Goal: Information Seeking & Learning: Learn about a topic

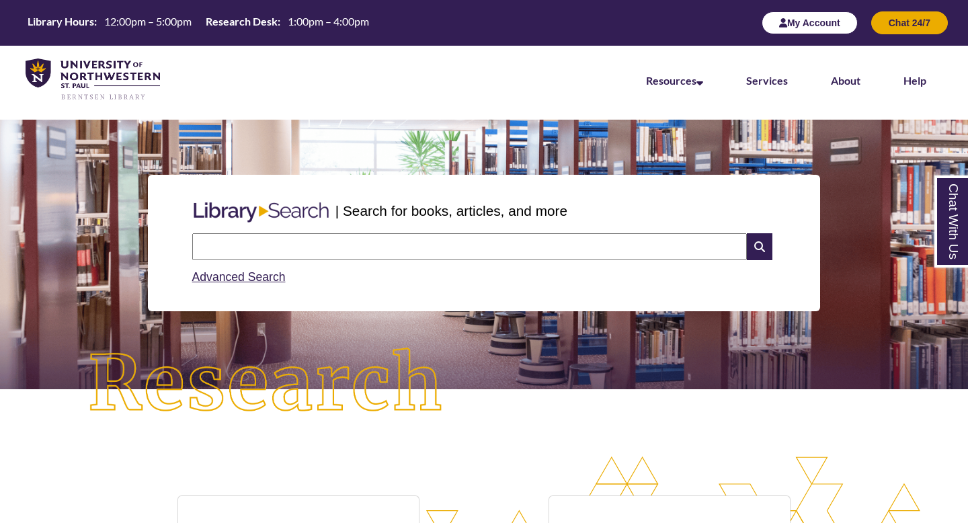
click at [831, 29] on button "My Account" at bounding box center [809, 22] width 96 height 23
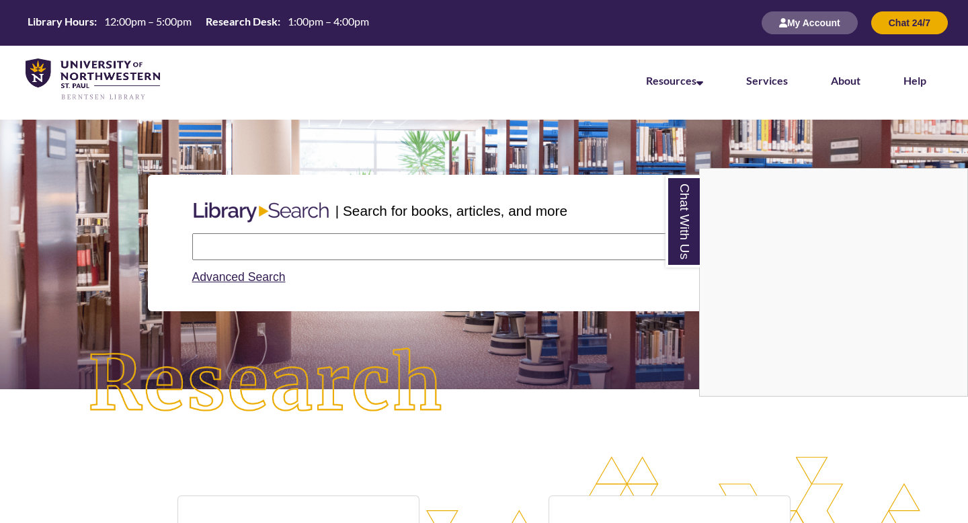
click at [331, 244] on div "Chat With Us" at bounding box center [484, 261] width 968 height 523
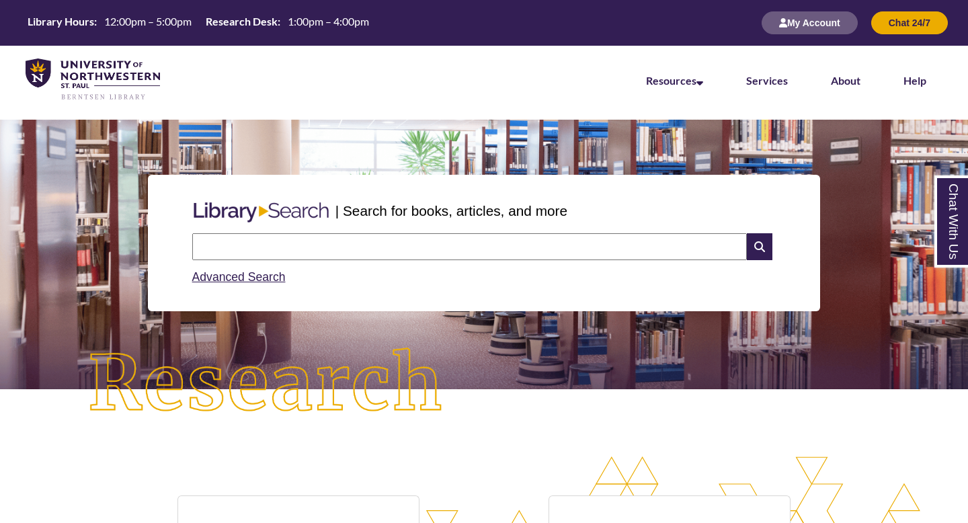
click at [331, 243] on input "text" at bounding box center [469, 246] width 554 height 27
type input "**********"
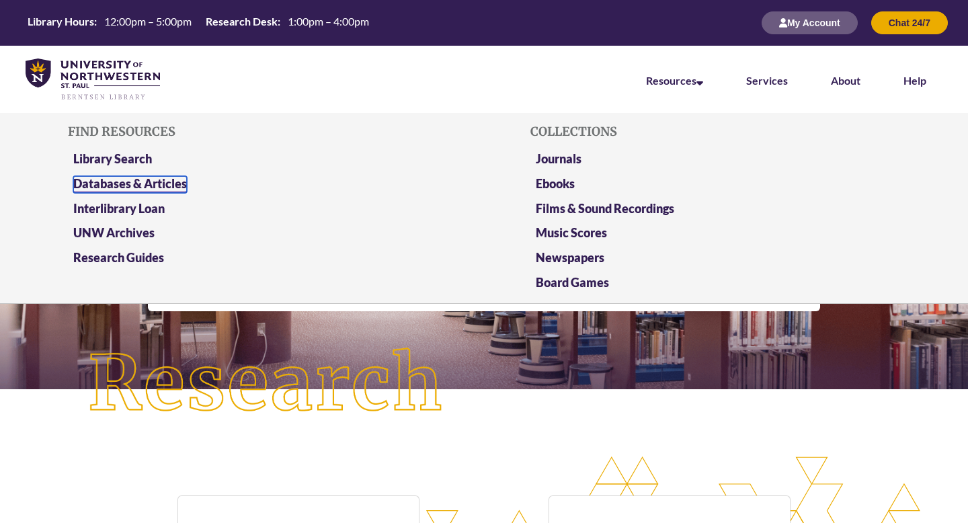
click at [163, 183] on link "Databases & Articles" at bounding box center [130, 184] width 114 height 17
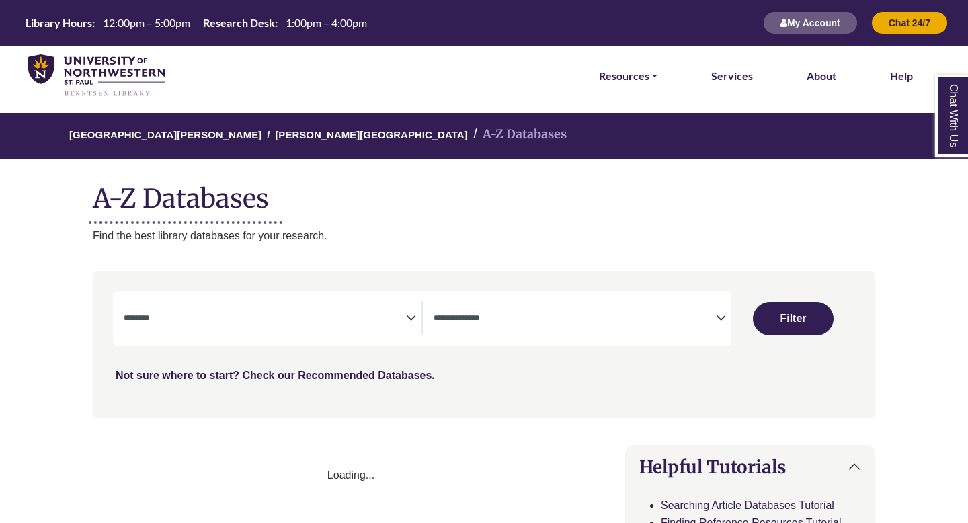
select select "Database Subject Filter"
select select "Database Types Filter"
select select "Database Subject Filter"
select select "Database Types Filter"
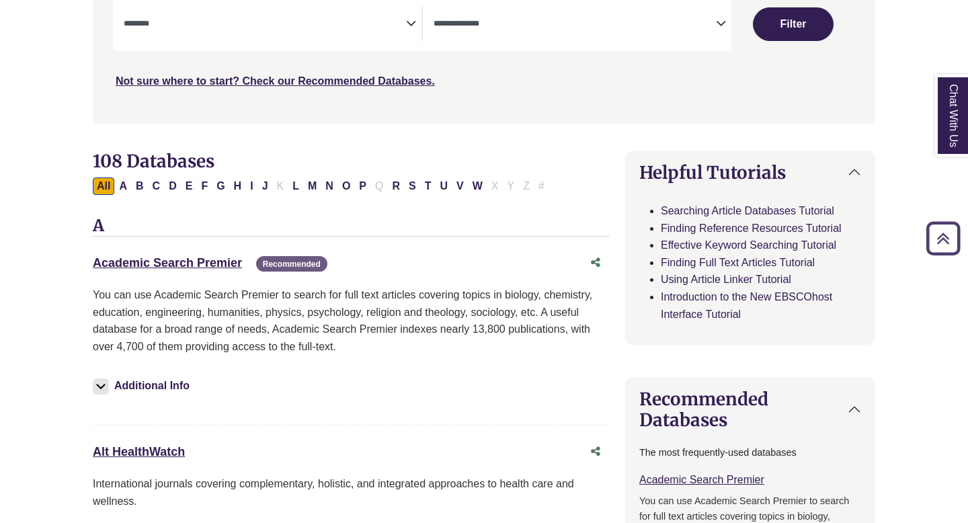
scroll to position [319, 0]
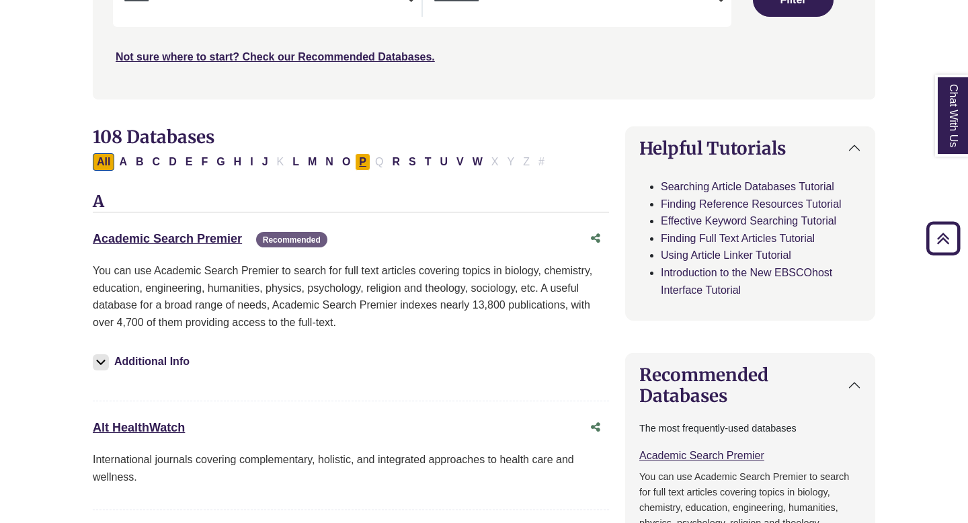
click at [361, 160] on button "P" at bounding box center [362, 161] width 15 height 17
select select "Database Subject Filter"
select select "Database Types Filter"
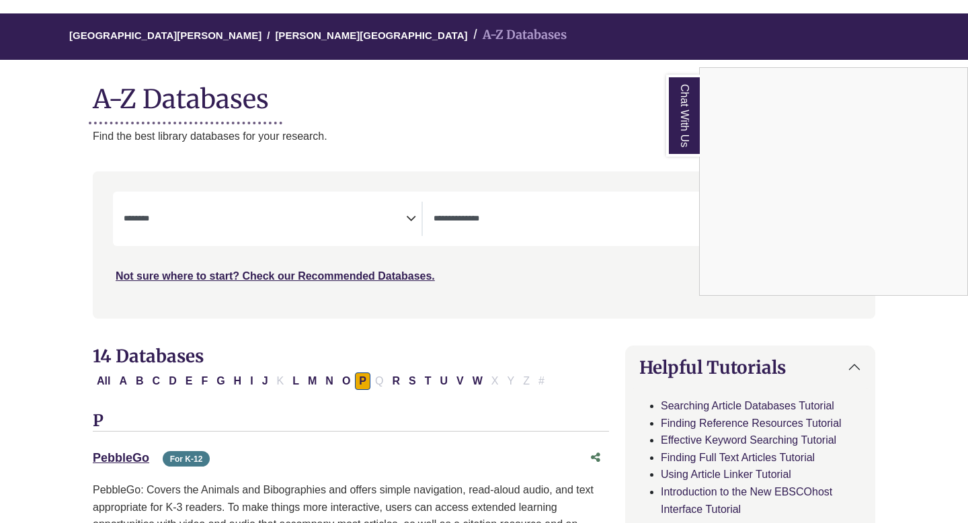
scroll to position [119, 0]
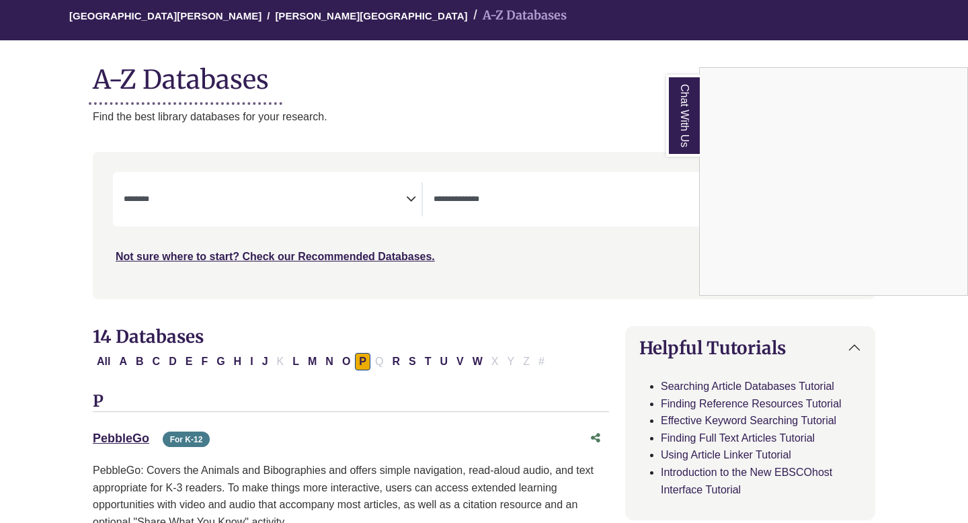
click at [124, 363] on div "Chat With Us" at bounding box center [484, 261] width 968 height 523
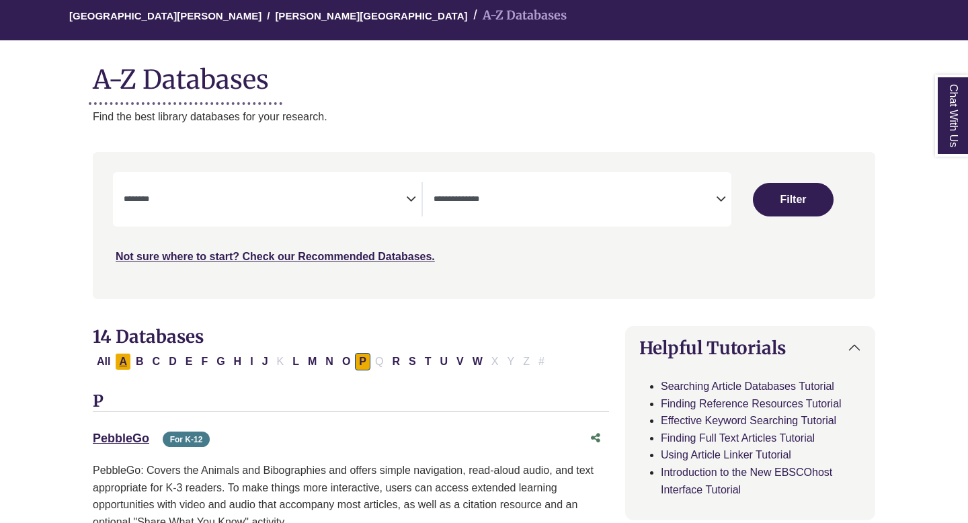
click at [129, 362] on button "A" at bounding box center [123, 361] width 16 height 17
select select "Database Subject Filter"
select select "Database Types Filter"
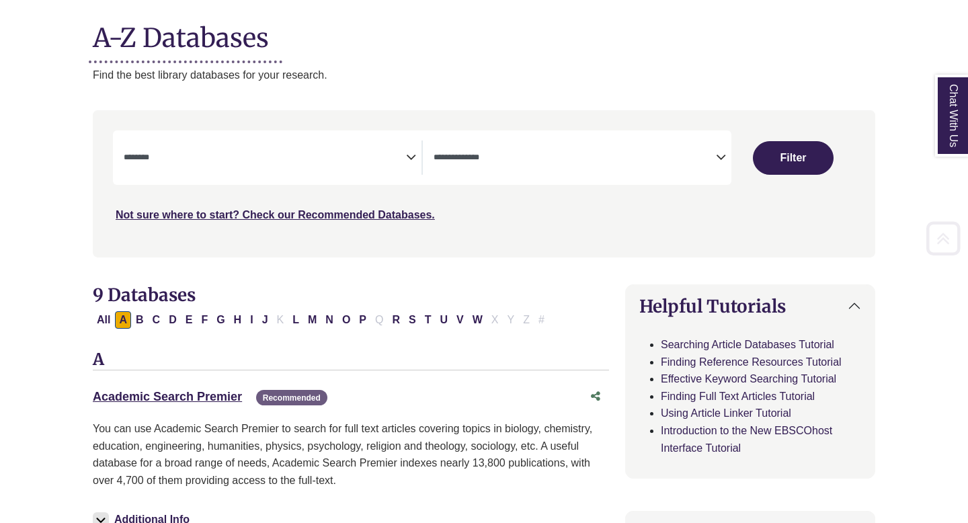
scroll to position [160, 0]
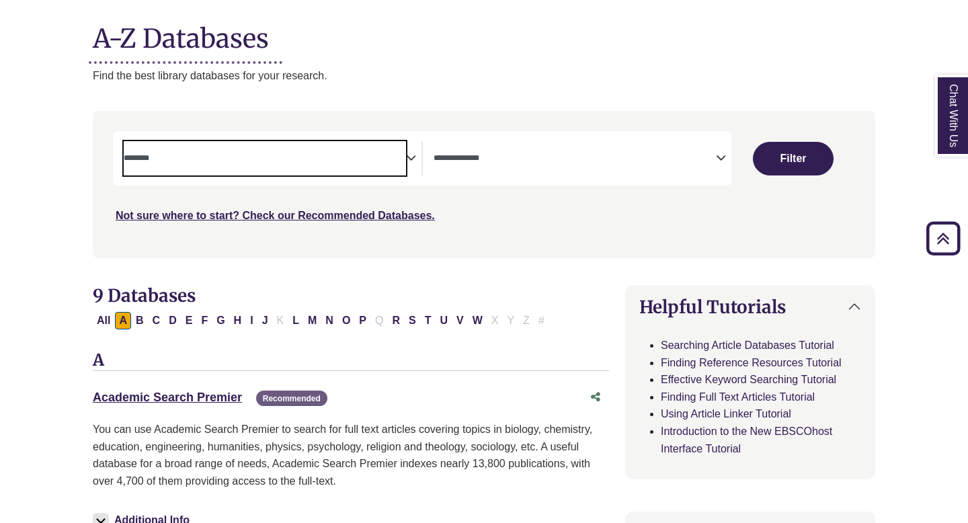
click at [384, 159] on textarea "Search" at bounding box center [265, 159] width 282 height 11
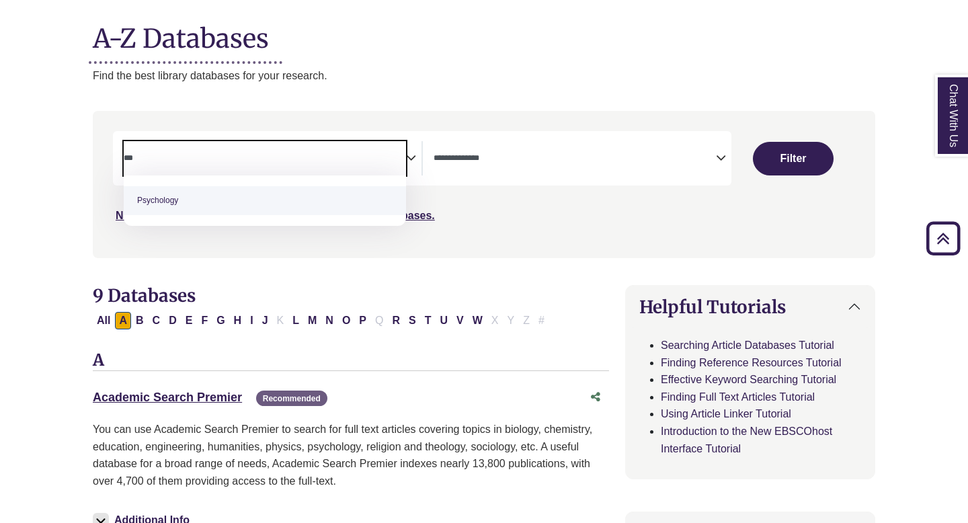
type textarea "***"
select select "*****"
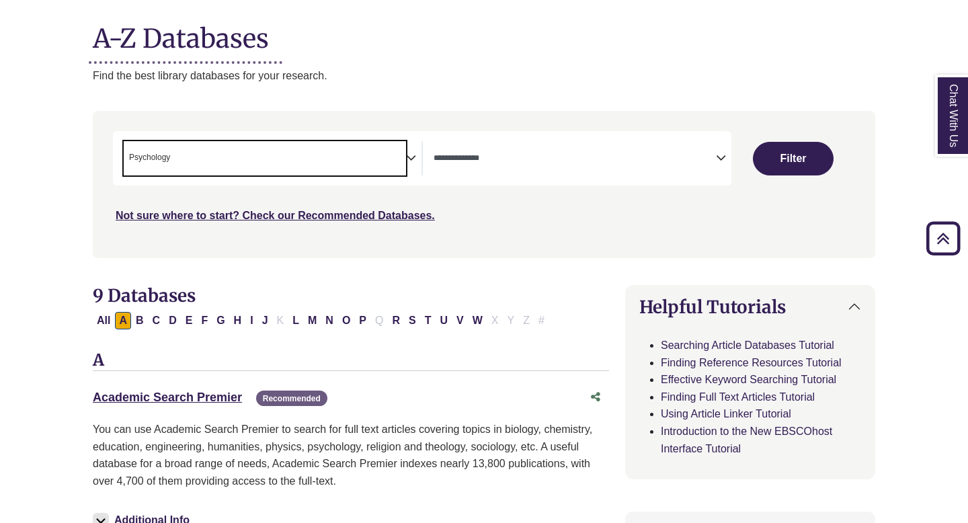
scroll to position [485, 0]
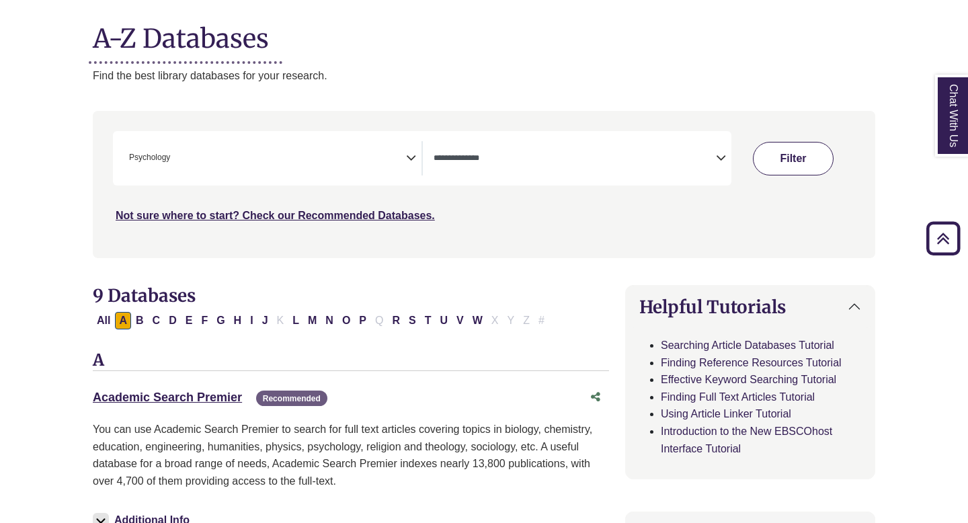
click at [756, 157] on button "Filter" at bounding box center [793, 159] width 81 height 34
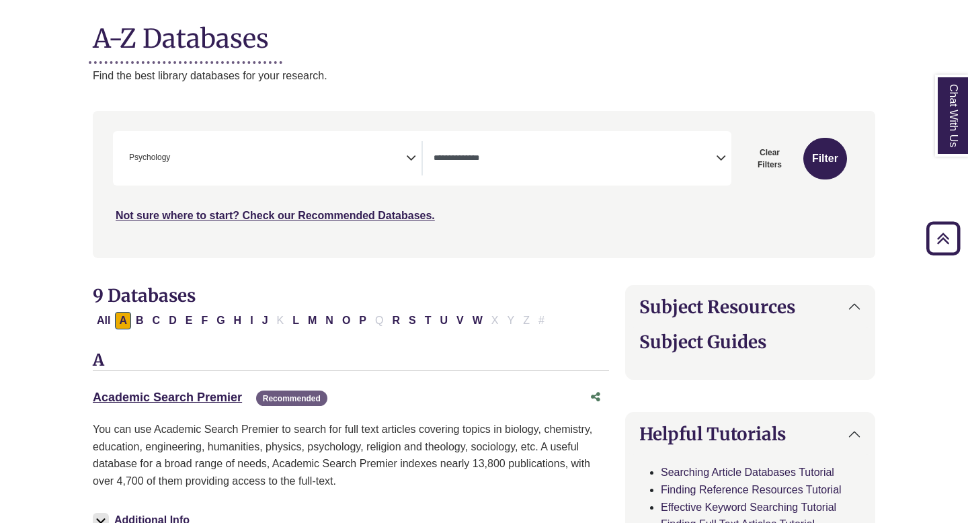
select select "Database Types Filter"
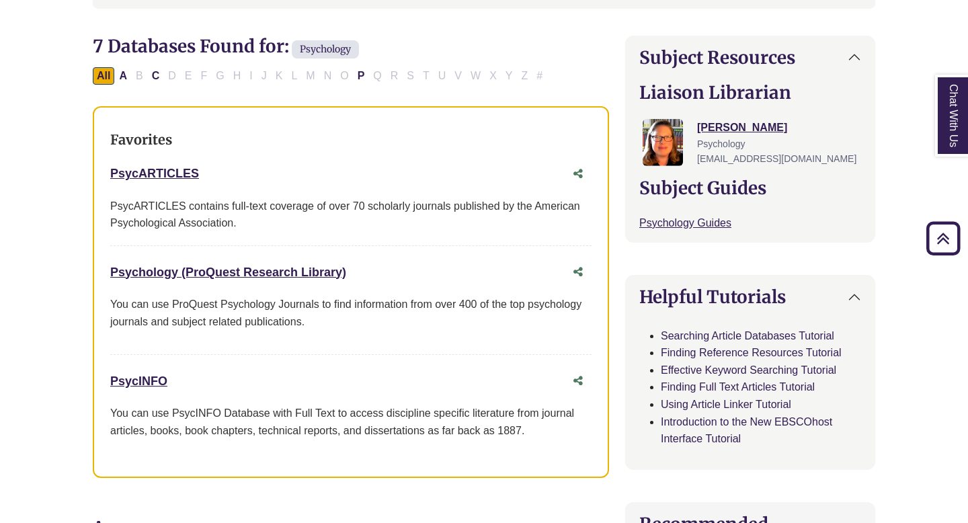
scroll to position [411, 0]
